Goal: Task Accomplishment & Management: Manage account settings

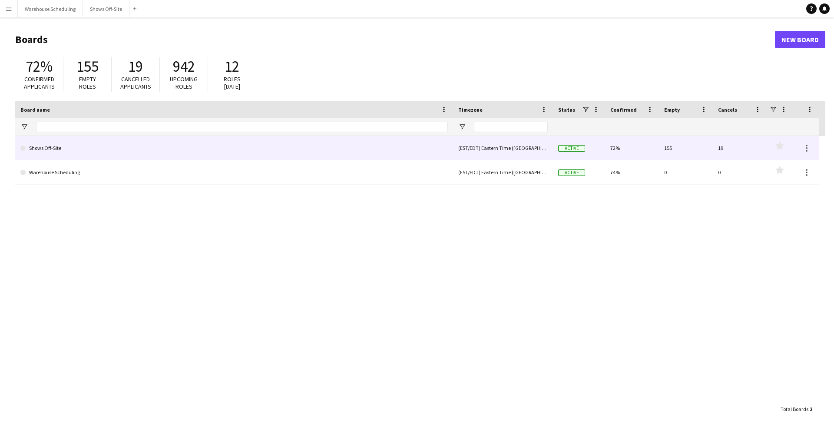
click at [93, 143] on link "Shows Off-Site" at bounding box center [233, 148] width 427 height 24
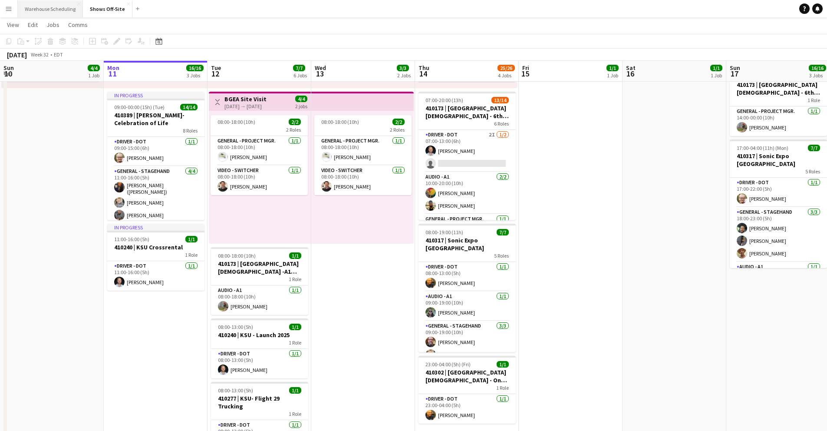
click at [40, 5] on button "Warehouse Scheduling Close" at bounding box center [50, 8] width 65 height 17
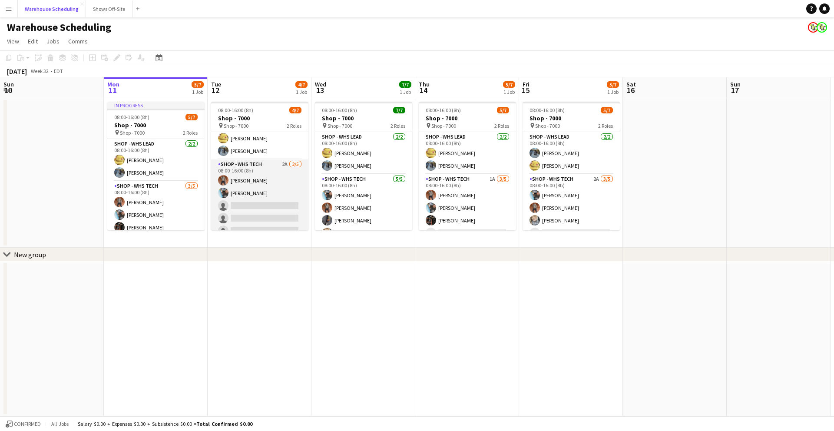
scroll to position [16, 0]
click at [240, 205] on app-card-role "Shop - WHS Tech 2A [DATE] 08:00-16:00 (8h) [PERSON_NAME] [PERSON_NAME] single-n…" at bounding box center [259, 198] width 97 height 80
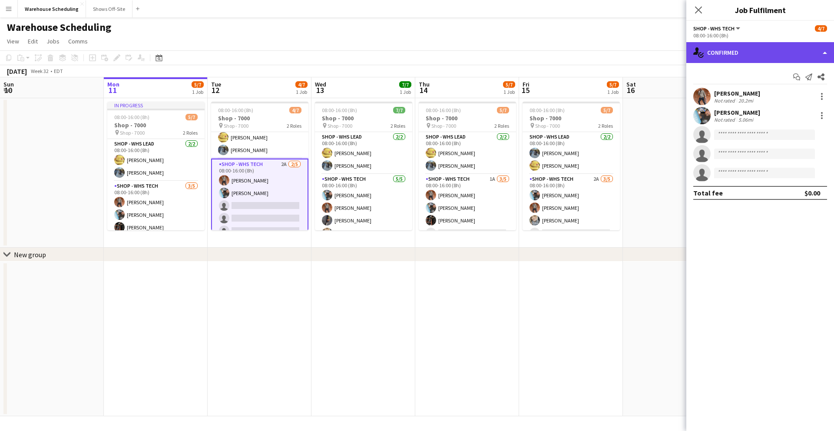
click at [713, 50] on div "single-neutral-actions-check-2 Confirmed" at bounding box center [760, 52] width 148 height 21
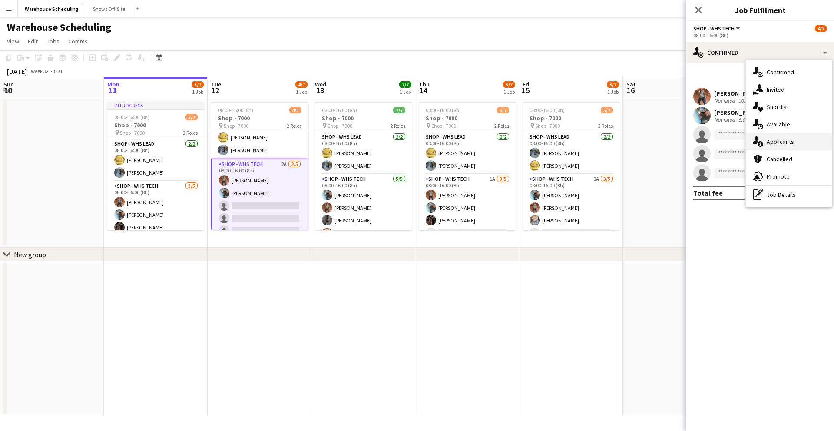
click at [792, 144] on div "single-neutral-actions-information Applicants" at bounding box center [789, 141] width 86 height 17
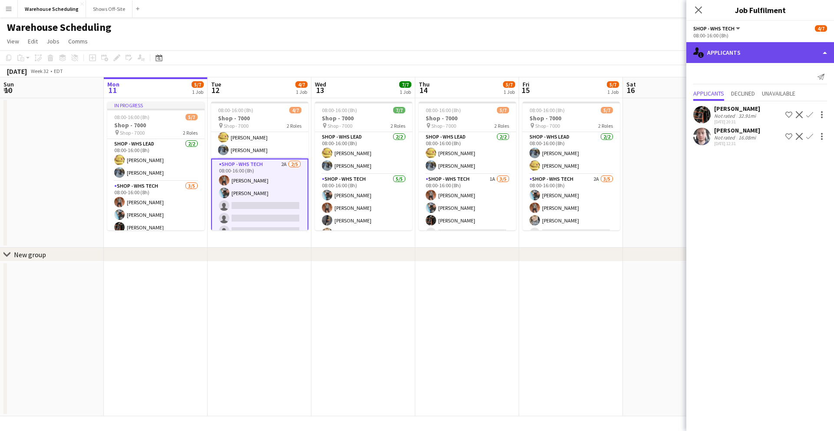
click at [724, 48] on div "single-neutral-actions-information Applicants" at bounding box center [760, 52] width 148 height 21
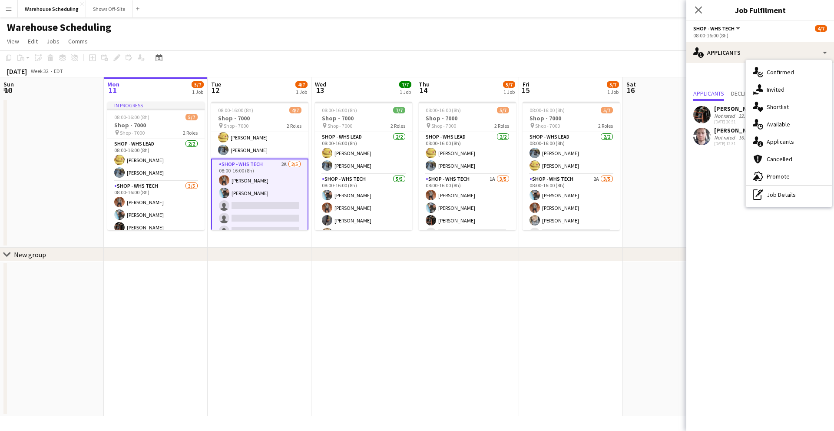
click at [776, 91] on div "single-neutral-actions-share-1 Invited" at bounding box center [789, 89] width 86 height 17
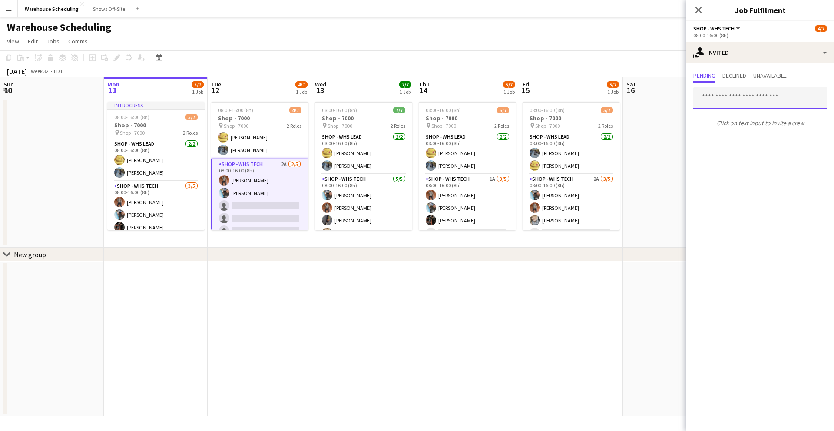
click at [746, 100] on input "text" at bounding box center [760, 98] width 134 height 22
type input "*****"
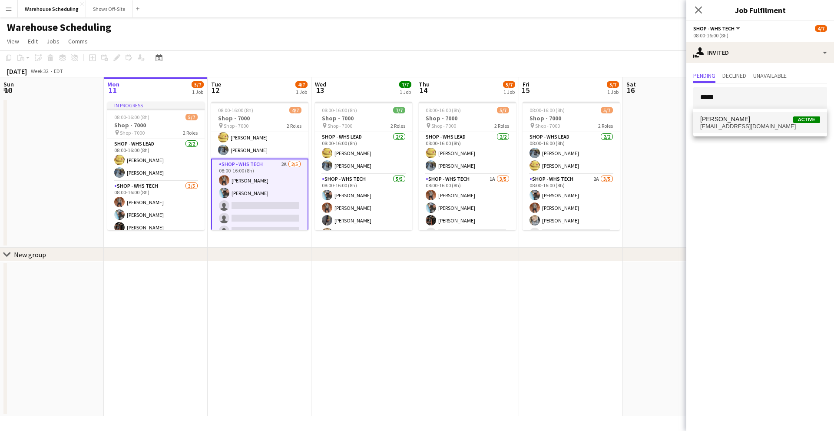
click at [755, 119] on span "[PERSON_NAME] Active" at bounding box center [760, 118] width 120 height 7
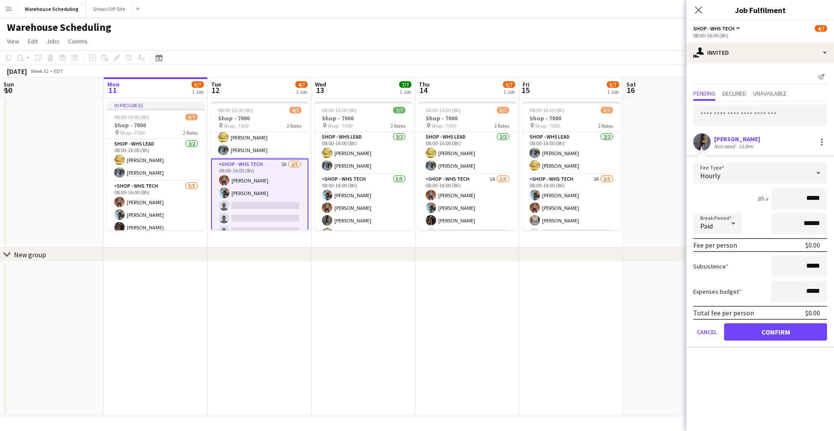
click at [752, 156] on app-edit-fee "Fee Type Hourly 8h x ***** Break Period Paid ****** Fee per person $0.00 Subsis…" at bounding box center [760, 251] width 148 height 193
click at [780, 332] on button "Confirm" at bounding box center [775, 331] width 103 height 17
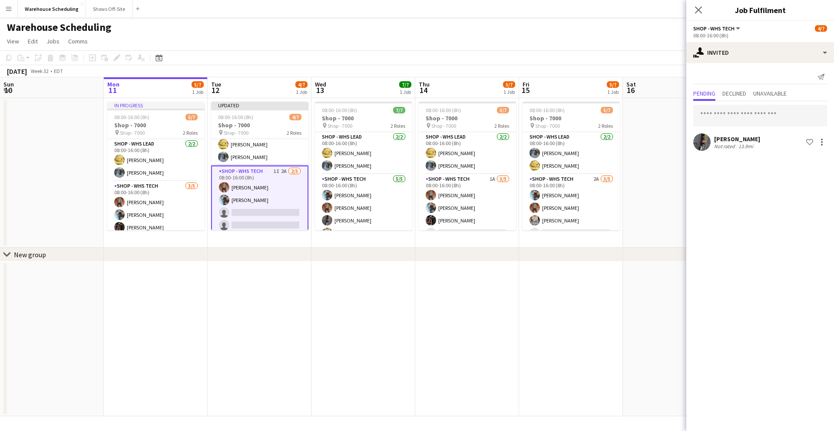
click at [528, 45] on app-page-menu "View Day view expanded Day view collapsed Month view Date picker Jump to [DATE]…" at bounding box center [417, 42] width 834 height 16
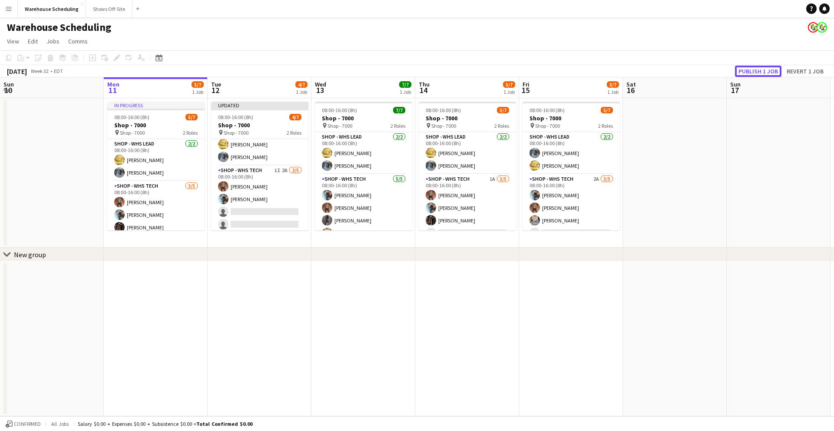
click at [760, 66] on button "Publish 1 job" at bounding box center [758, 71] width 46 height 11
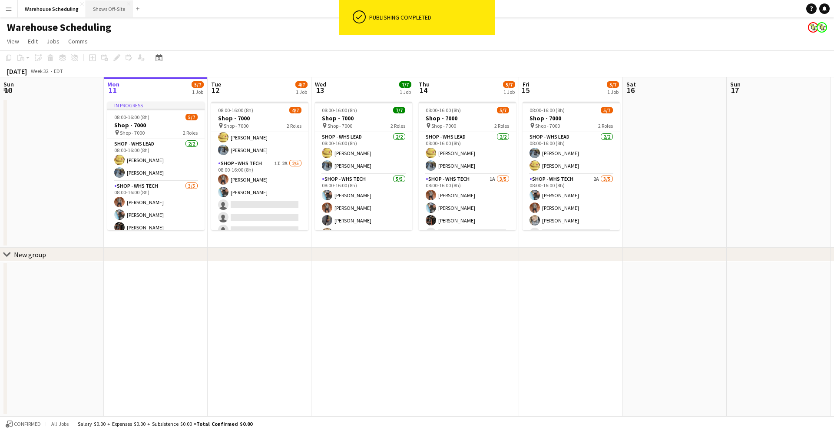
click at [110, 10] on button "Shows Off-Site Close" at bounding box center [109, 8] width 46 height 17
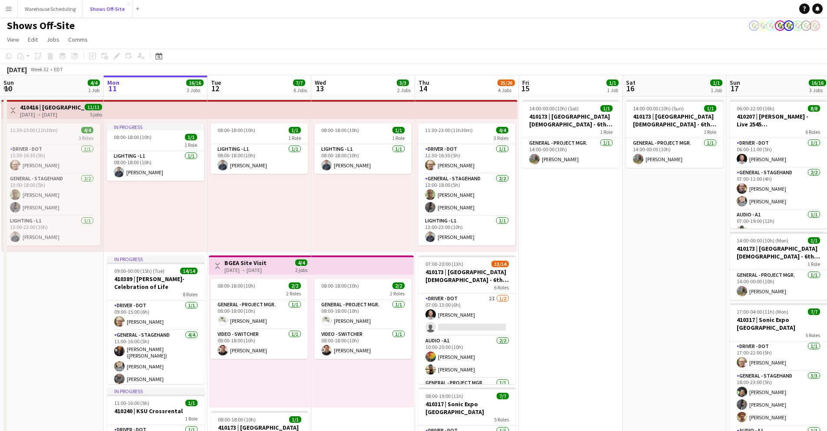
scroll to position [3, 0]
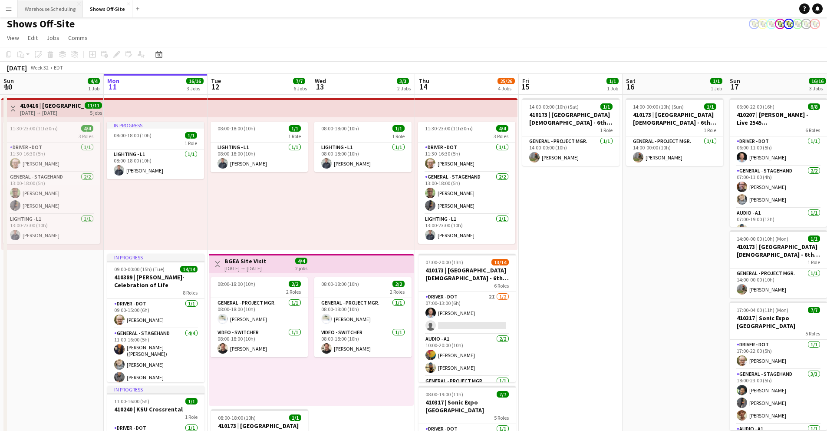
click at [60, 8] on button "Warehouse Scheduling Close" at bounding box center [50, 8] width 65 height 17
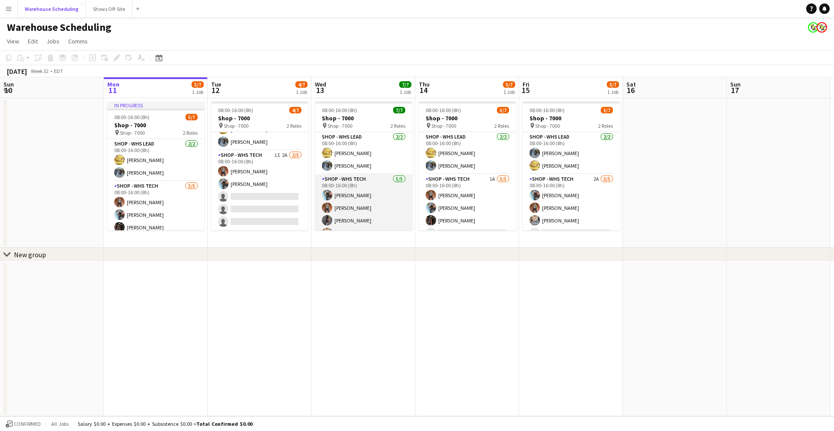
scroll to position [24, 0]
